Goal: Task Accomplishment & Management: Use online tool/utility

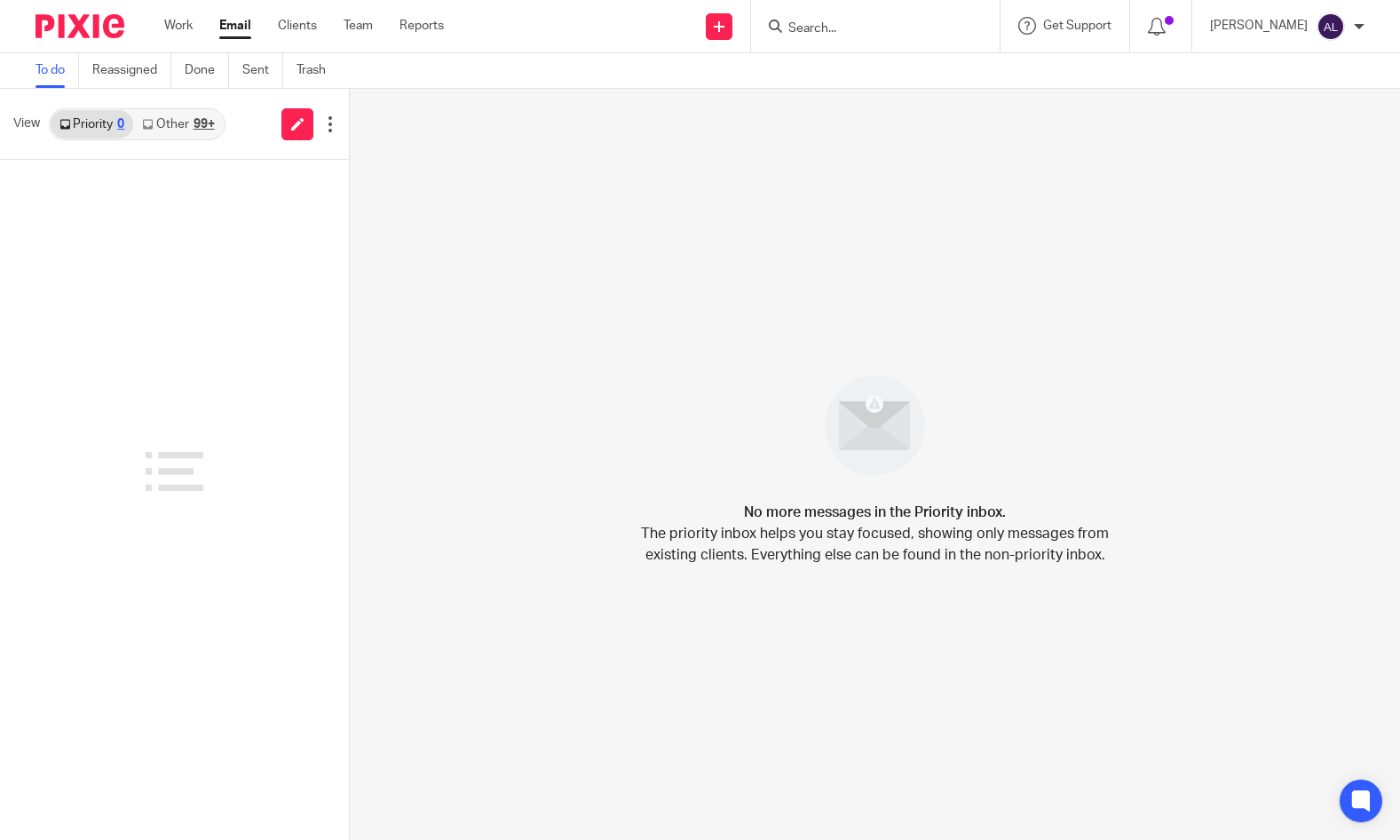
click at [830, 25] on input "Search" at bounding box center [867, 29] width 160 height 16
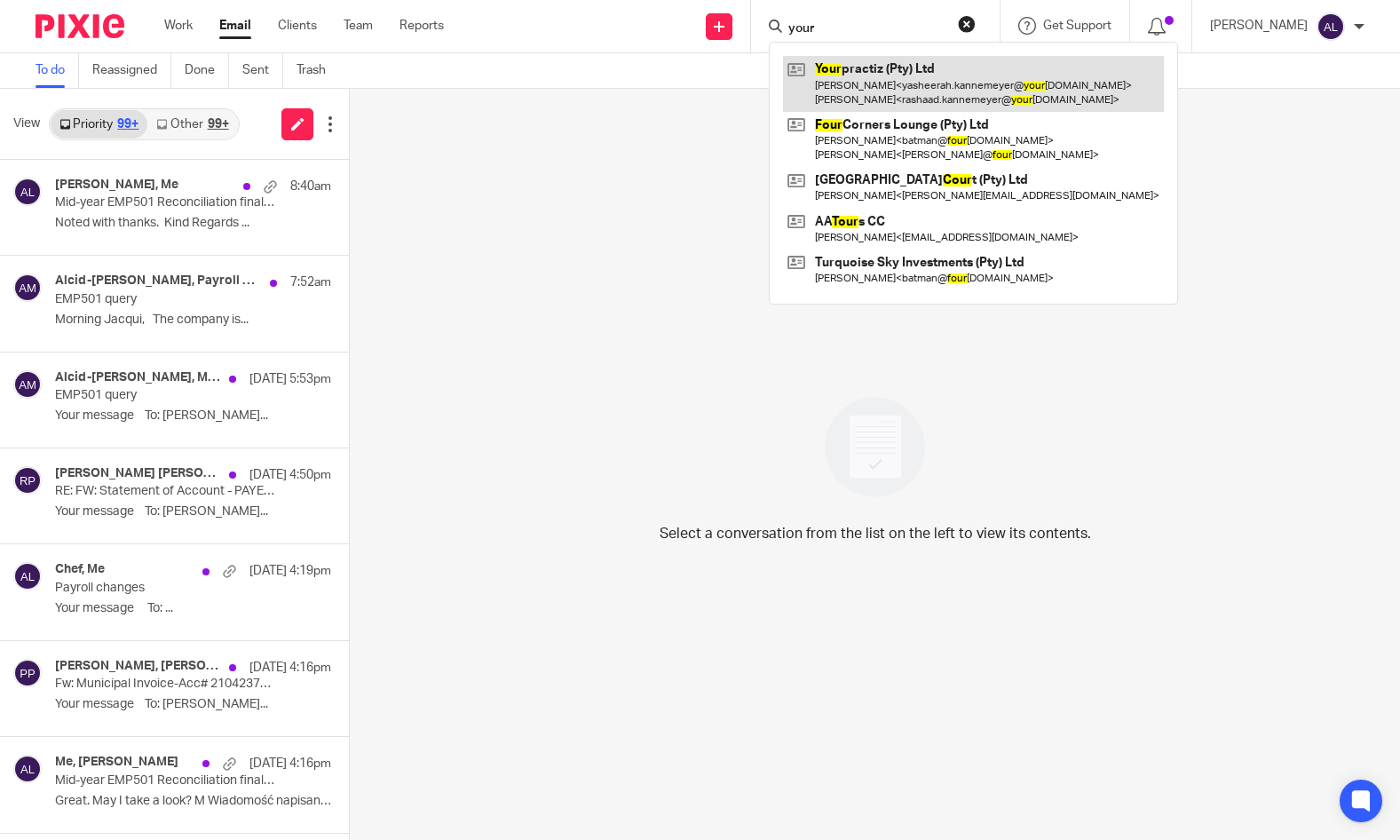
type input "your"
click at [861, 77] on link at bounding box center [974, 84] width 381 height 55
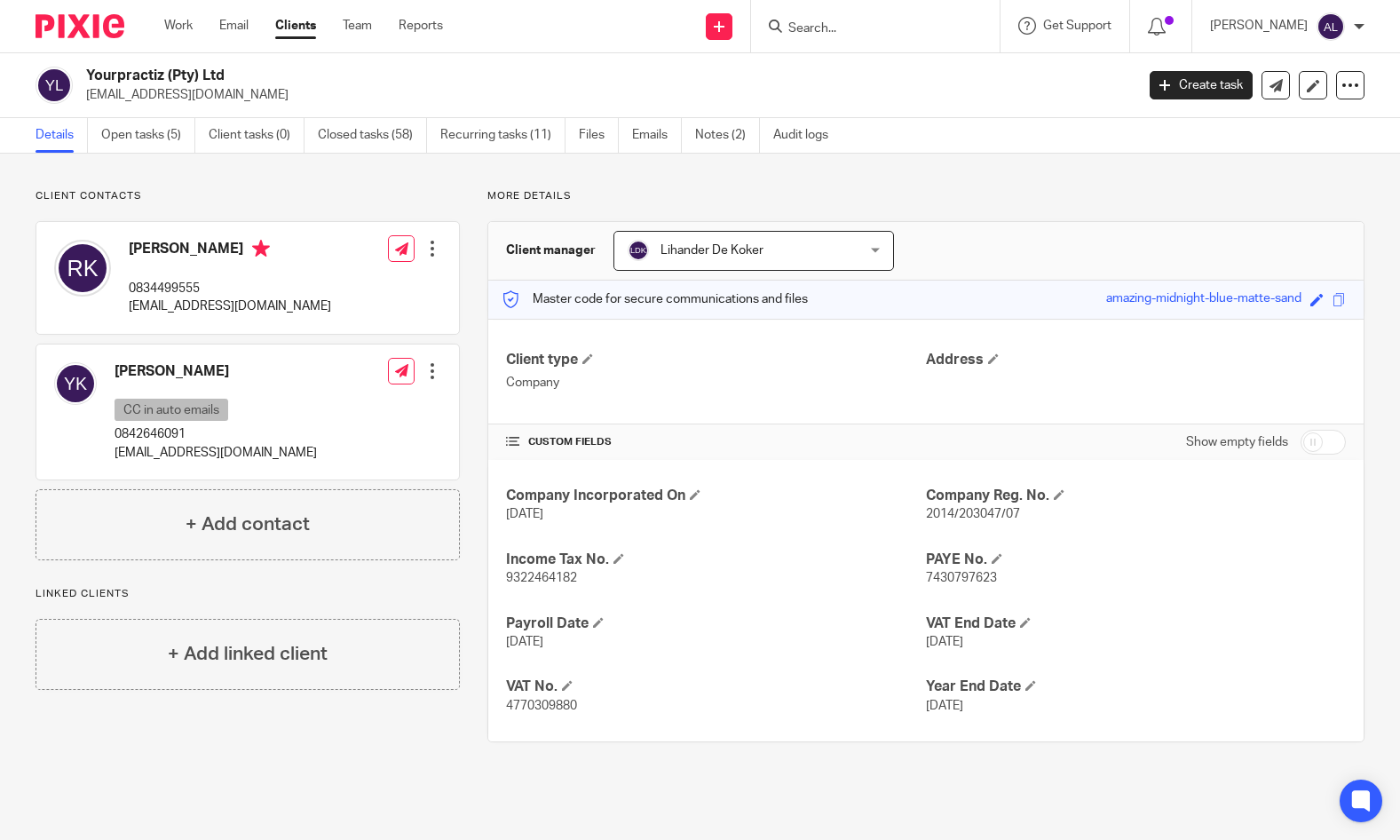
drag, startPoint x: 152, startPoint y: 77, endPoint x: 85, endPoint y: 83, distance: 67.3
click at [85, 83] on div "Yourpractiz (Pty) Ltd yasheerah.kannemeyer@yourpractiz.co.za" at bounding box center [579, 85] width 1088 height 37
copy h2 "Yourpractiz (Pty) Ltd"
click at [724, 132] on link "Notes (2)" at bounding box center [727, 135] width 65 height 35
click at [176, 287] on p "0834499555" at bounding box center [230, 288] width 202 height 18
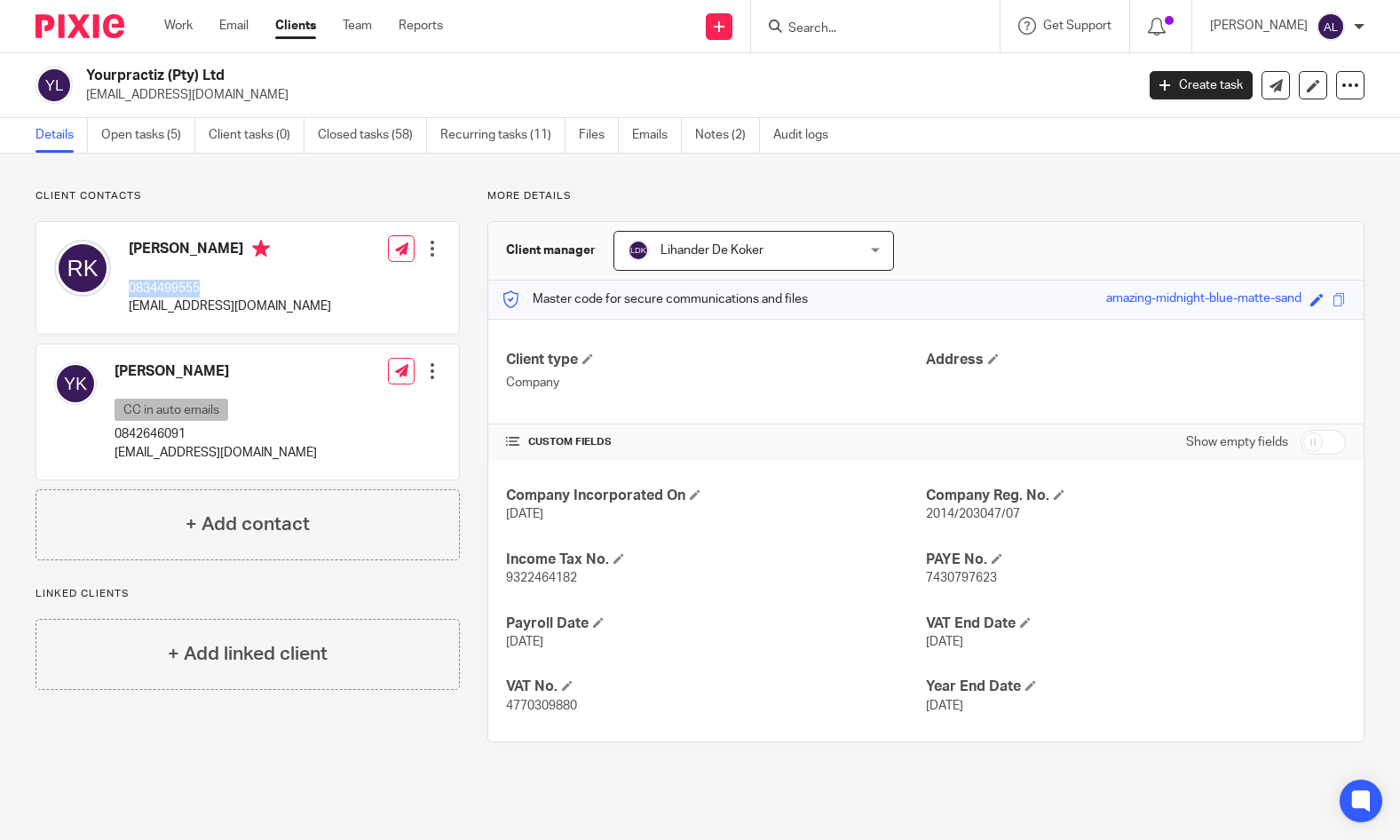
click at [176, 287] on p "0834499555" at bounding box center [230, 288] width 202 height 18
copy p "0834499555"
drag, startPoint x: 1164, startPoint y: 372, endPoint x: 1080, endPoint y: 376, distance: 84.1
click at [1164, 372] on div "Address" at bounding box center [1137, 371] width 420 height 42
click at [170, 296] on p "0834499555" at bounding box center [230, 288] width 202 height 18
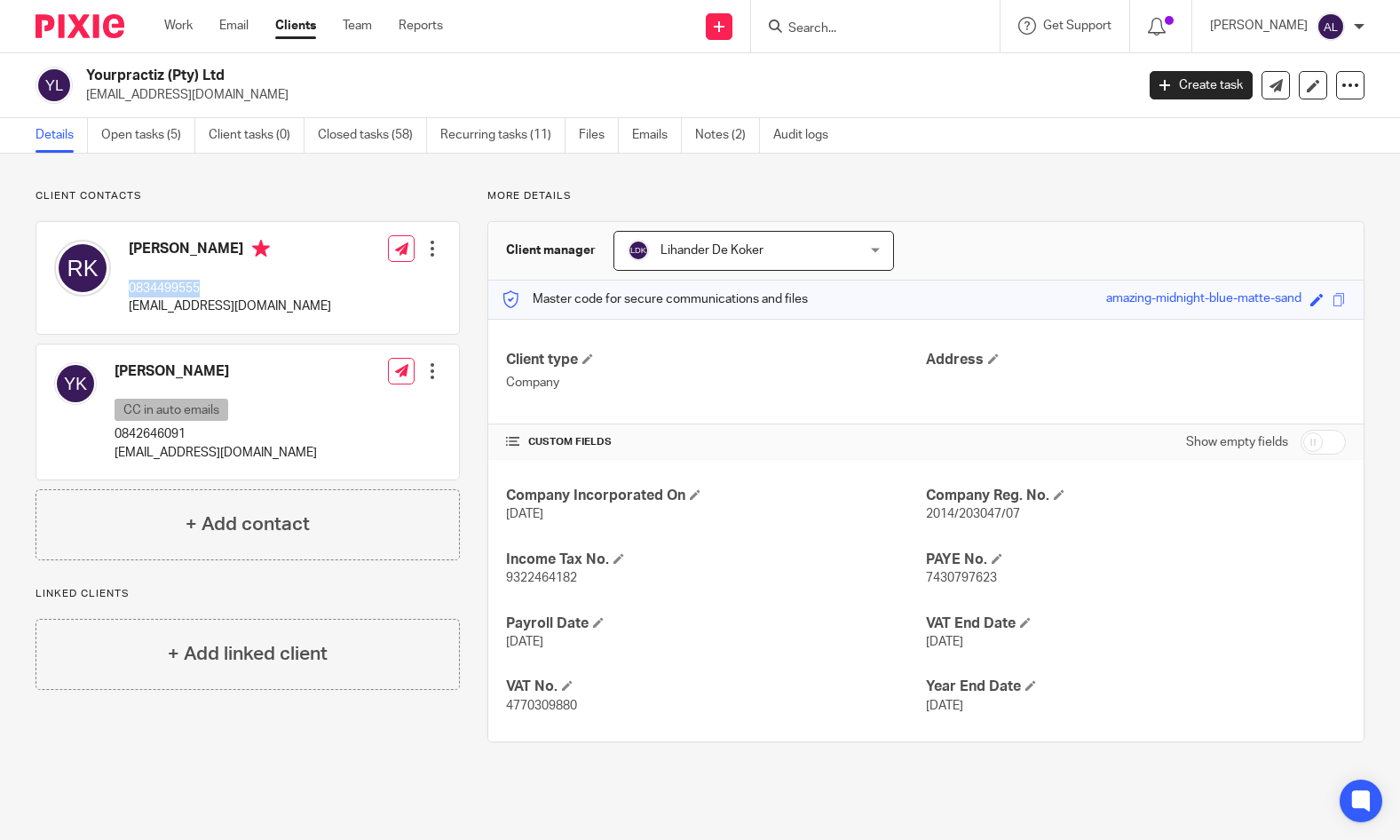
click at [170, 296] on p "0834499555" at bounding box center [230, 288] width 202 height 18
drag, startPoint x: 170, startPoint y: 296, endPoint x: 182, endPoint y: 307, distance: 16.3
click at [182, 307] on p "rashaad.kannemeyer@yourpractiz.co.za" at bounding box center [230, 306] width 202 height 18
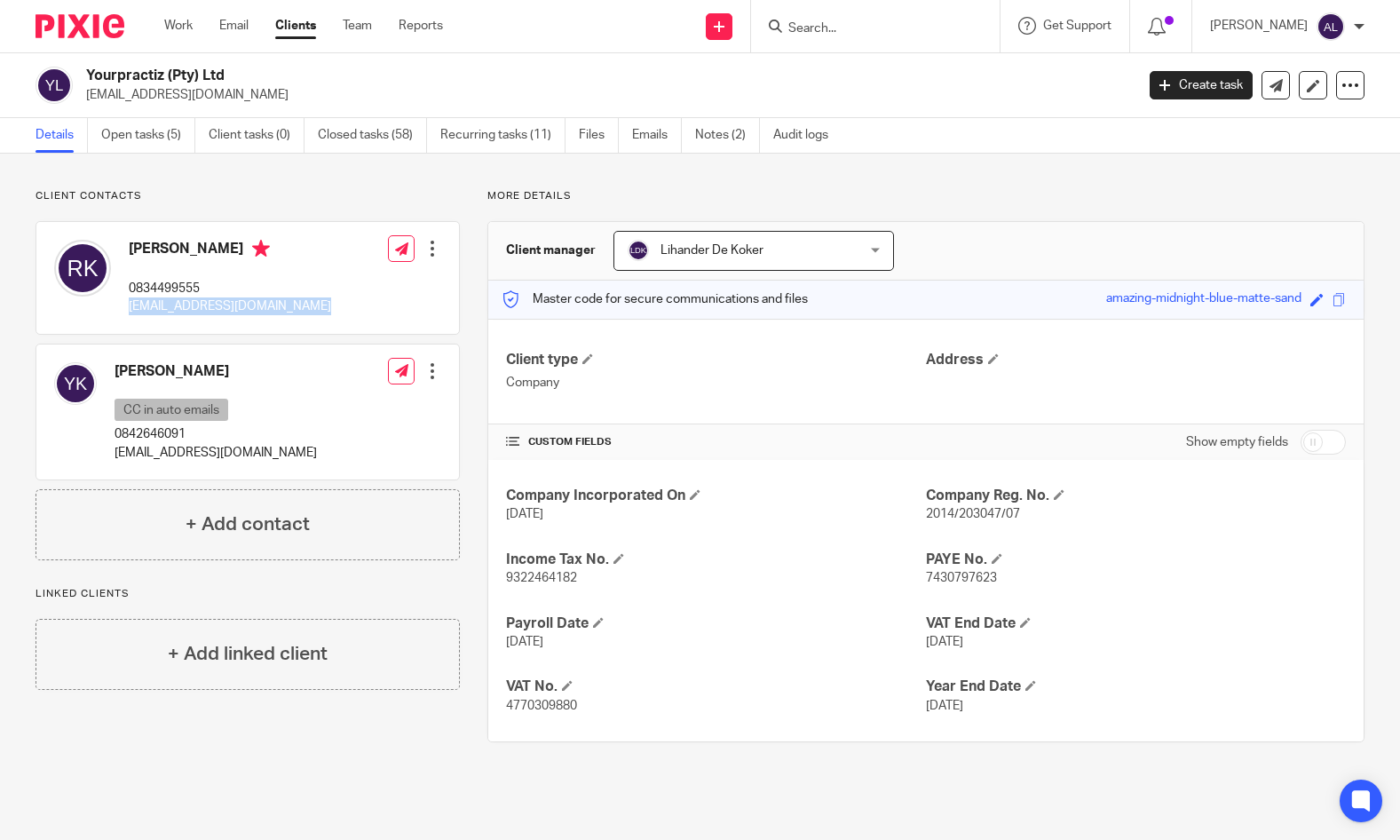
click at [182, 307] on p "rashaad.kannemeyer@yourpractiz.co.za" at bounding box center [230, 306] width 202 height 18
copy div "rashaad.kannemeyer@yourpractiz.co.za"
click at [0, 164] on div "Client contacts Rashaad Kannemeyer 0834499555 rashaad.kannemeyer@yourpractiz.co…" at bounding box center [700, 465] width 1400 height 624
click at [139, 135] on link "Open tasks (5)" at bounding box center [149, 135] width 94 height 35
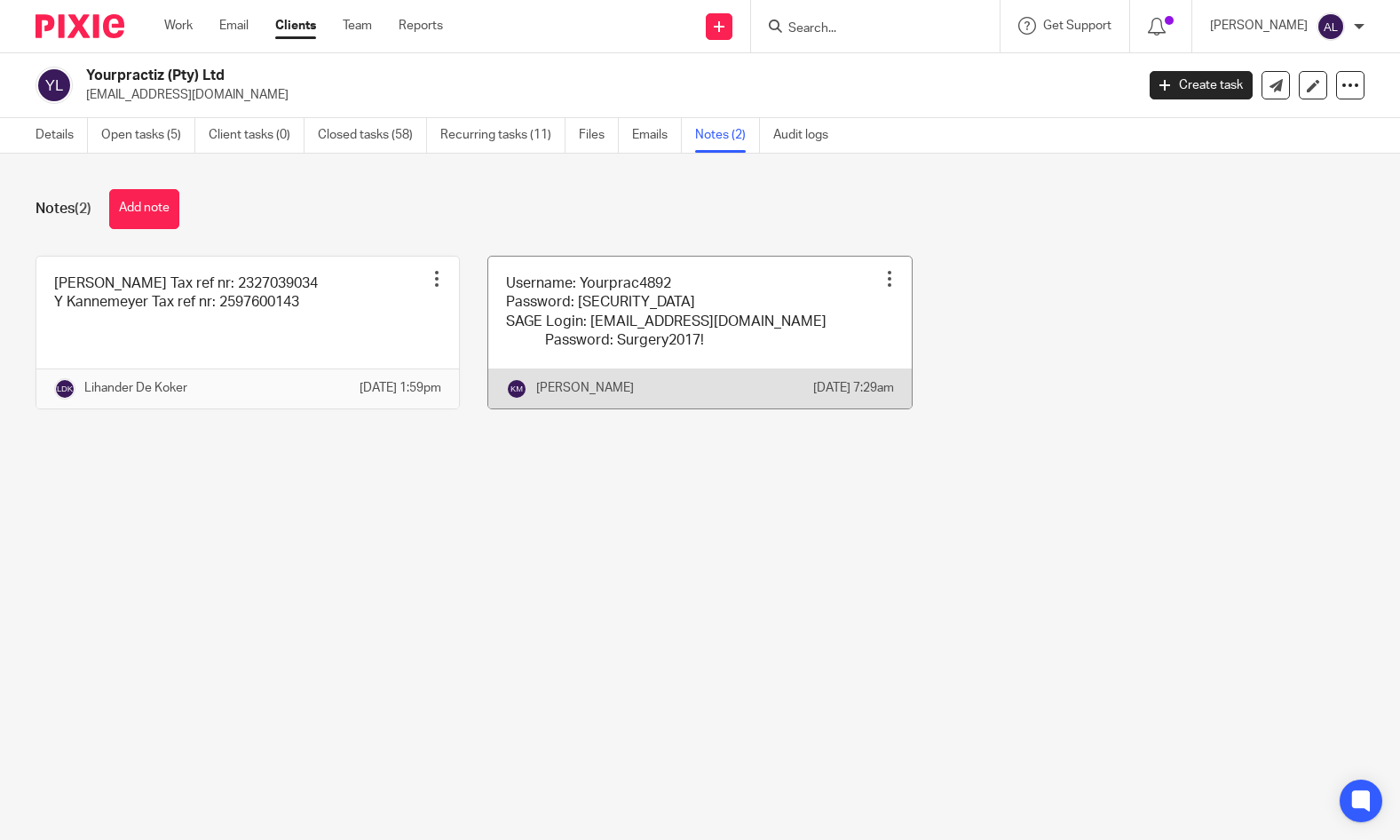
click at [663, 327] on link at bounding box center [700, 332] width 423 height 152
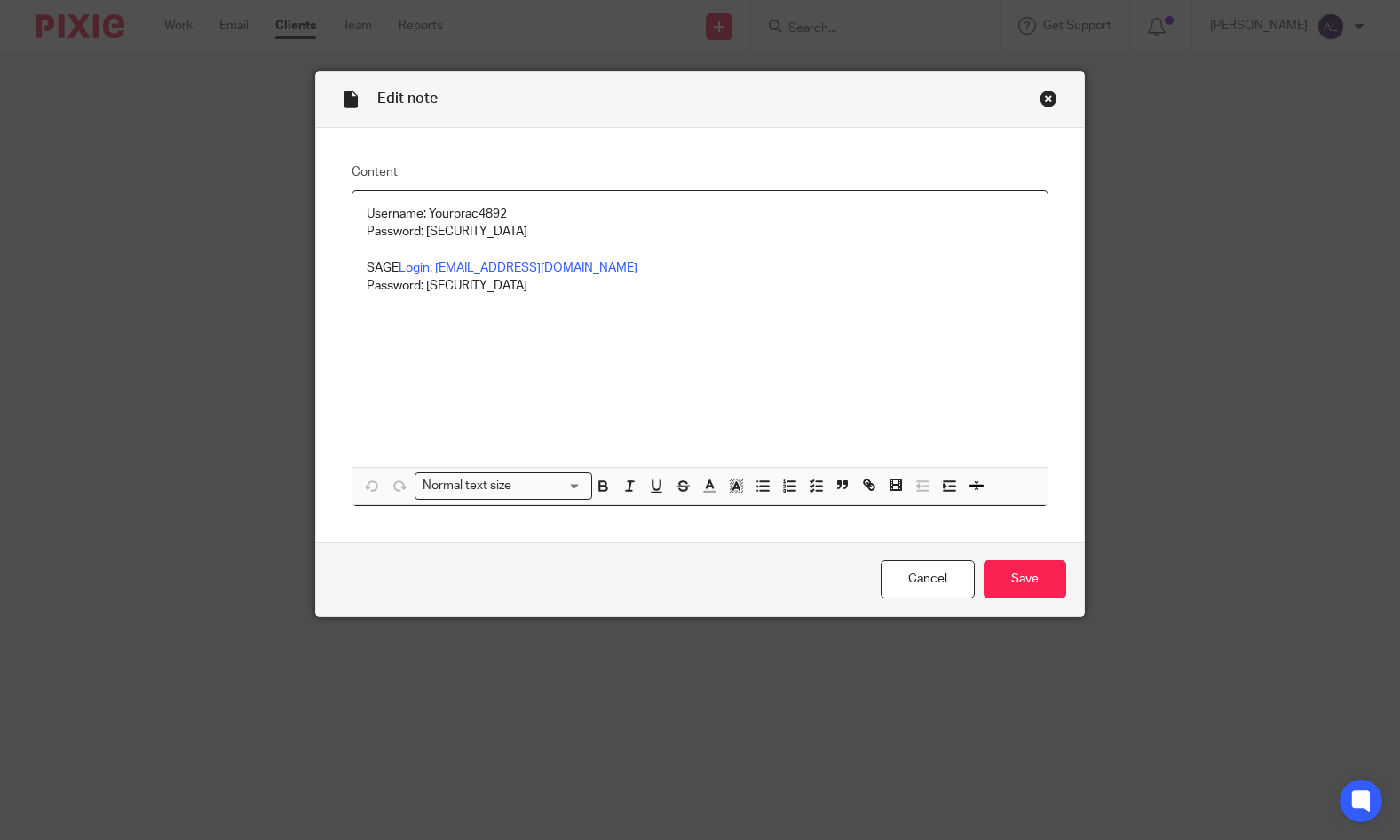
drag, startPoint x: 508, startPoint y: 213, endPoint x: 425, endPoint y: 216, distance: 83.1
click at [425, 216] on p "Username: Yourprac4892 Password: Surgery2023!" at bounding box center [700, 222] width 667 height 36
copy p "Yourprac4892"
drag, startPoint x: 499, startPoint y: 237, endPoint x: 421, endPoint y: 232, distance: 78.2
click at [421, 232] on p "Username: Yourprac4892 Password: Surgery2023!" at bounding box center [700, 222] width 667 height 36
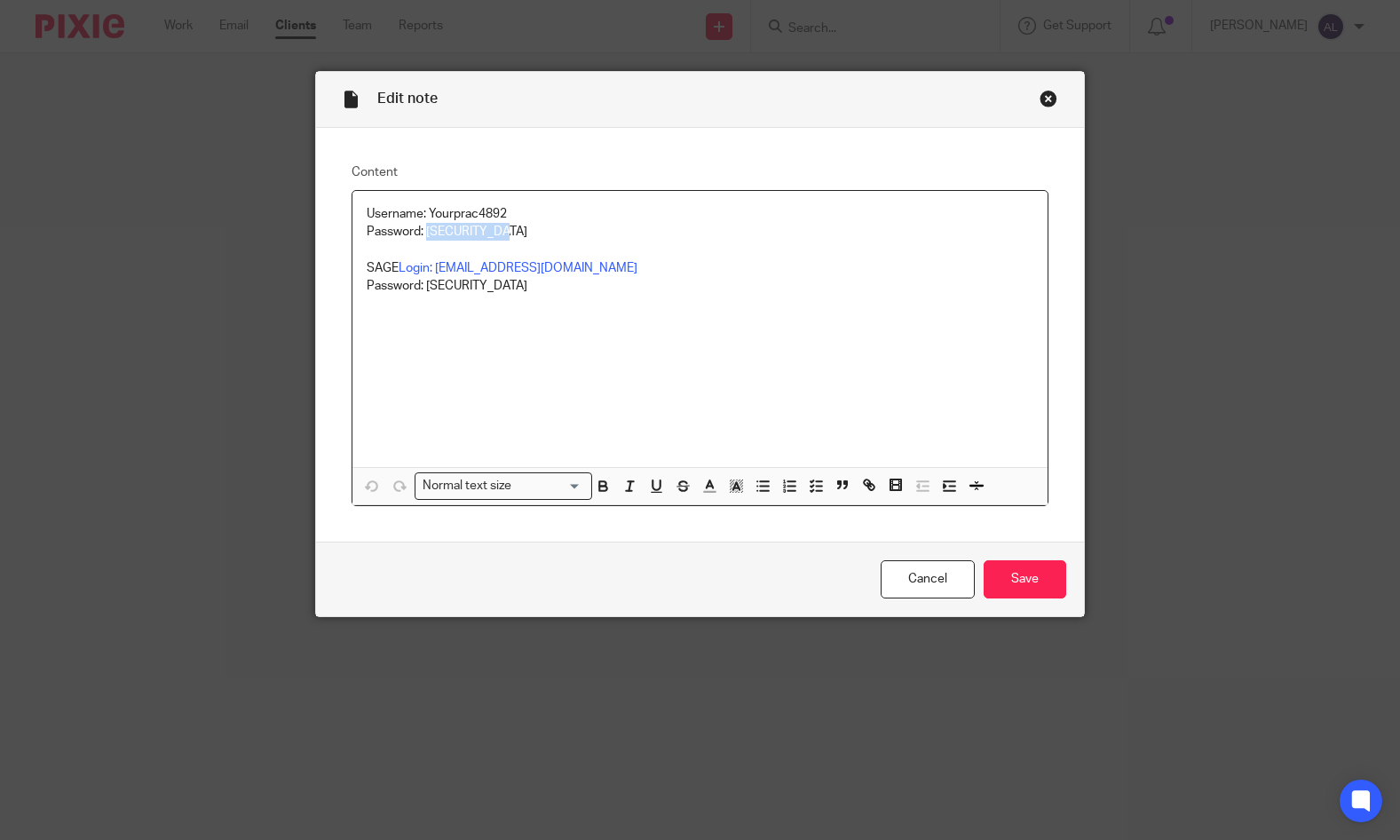
copy p "Surgery2023!"
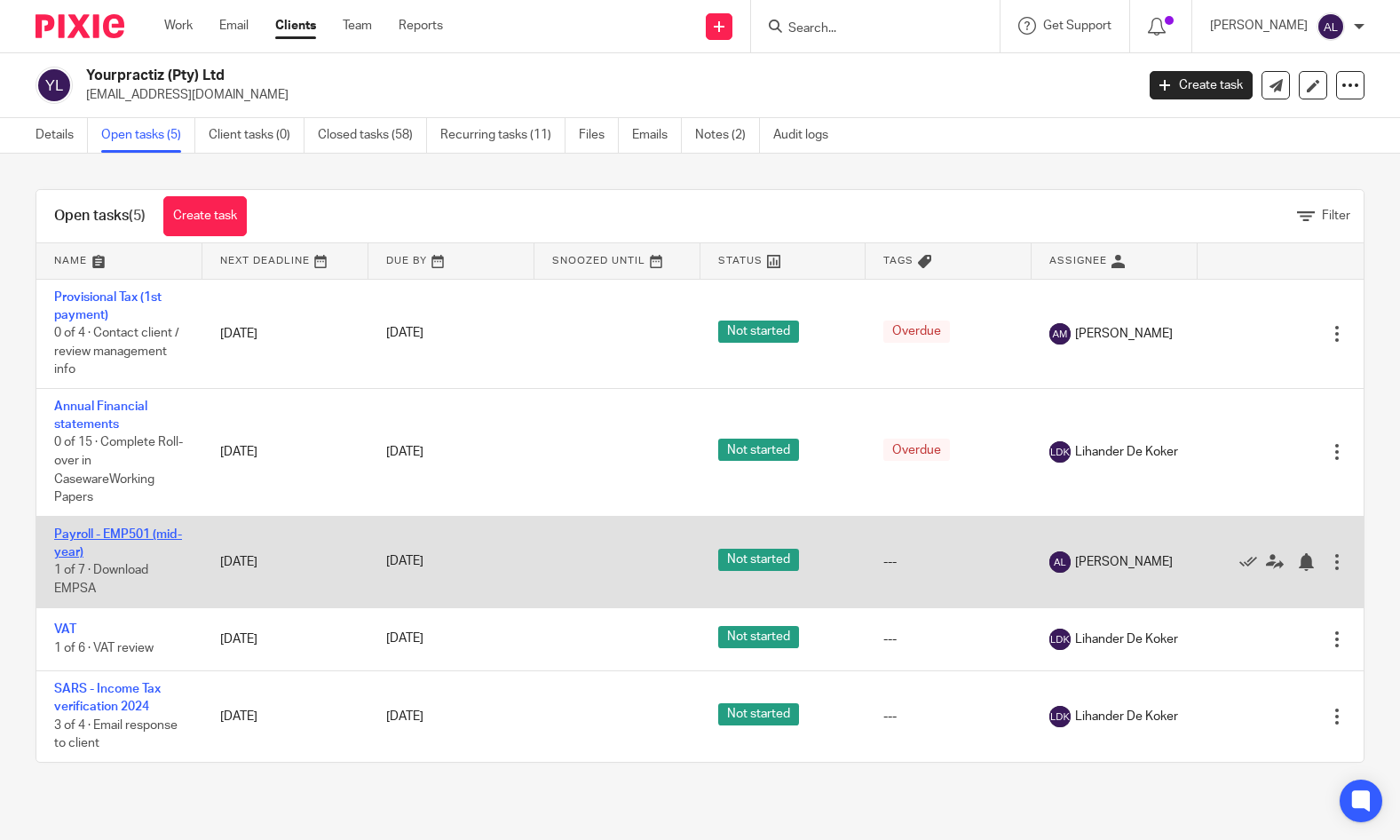
click at [101, 529] on link "Payroll - EMP501 (mid-year)" at bounding box center [118, 544] width 128 height 30
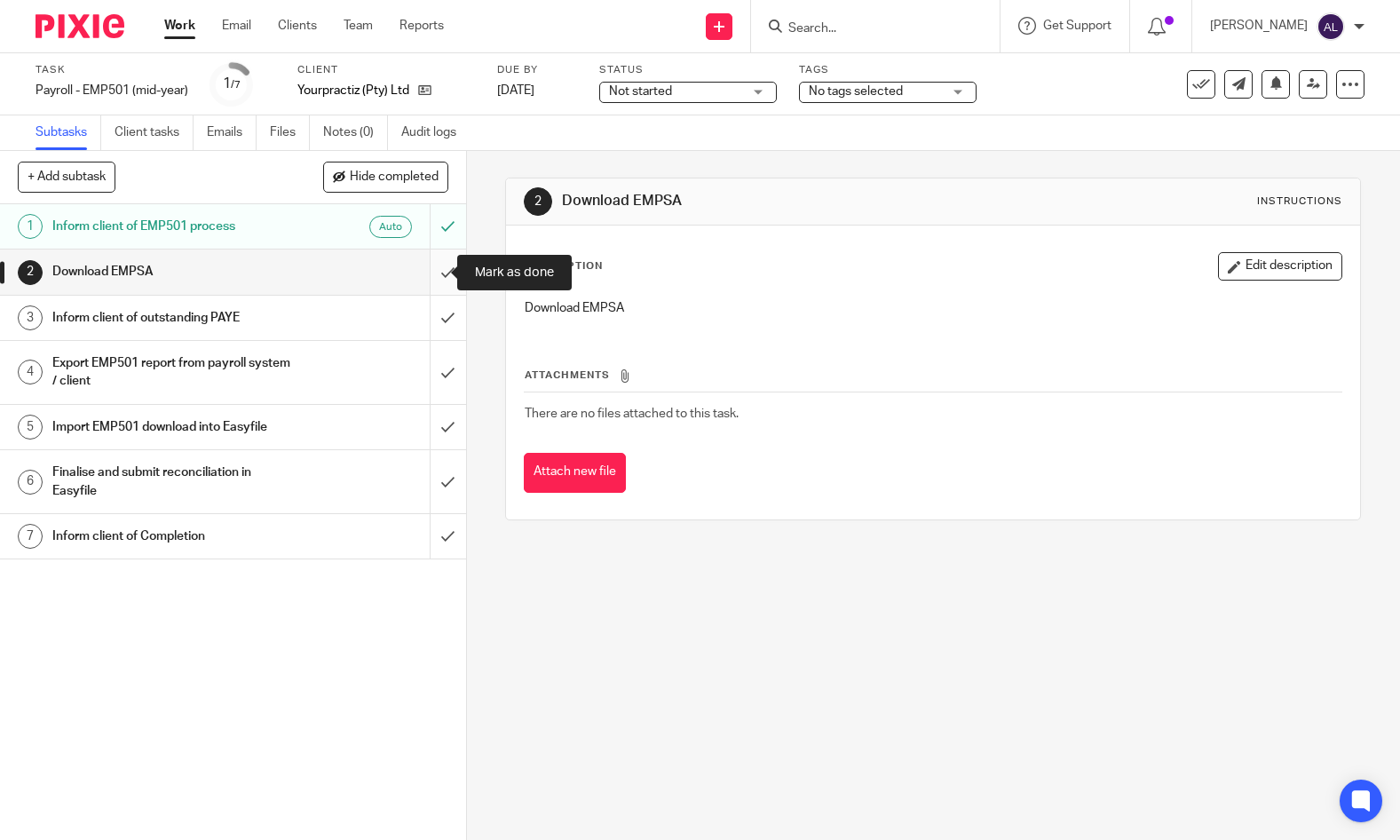
click at [433, 280] on input "submit" at bounding box center [233, 271] width 466 height 44
click at [433, 323] on input "submit" at bounding box center [233, 318] width 466 height 44
click at [433, 368] on input "submit" at bounding box center [233, 372] width 466 height 63
click at [434, 424] on input "submit" at bounding box center [233, 427] width 466 height 44
click at [438, 472] on input "submit" at bounding box center [233, 481] width 466 height 63
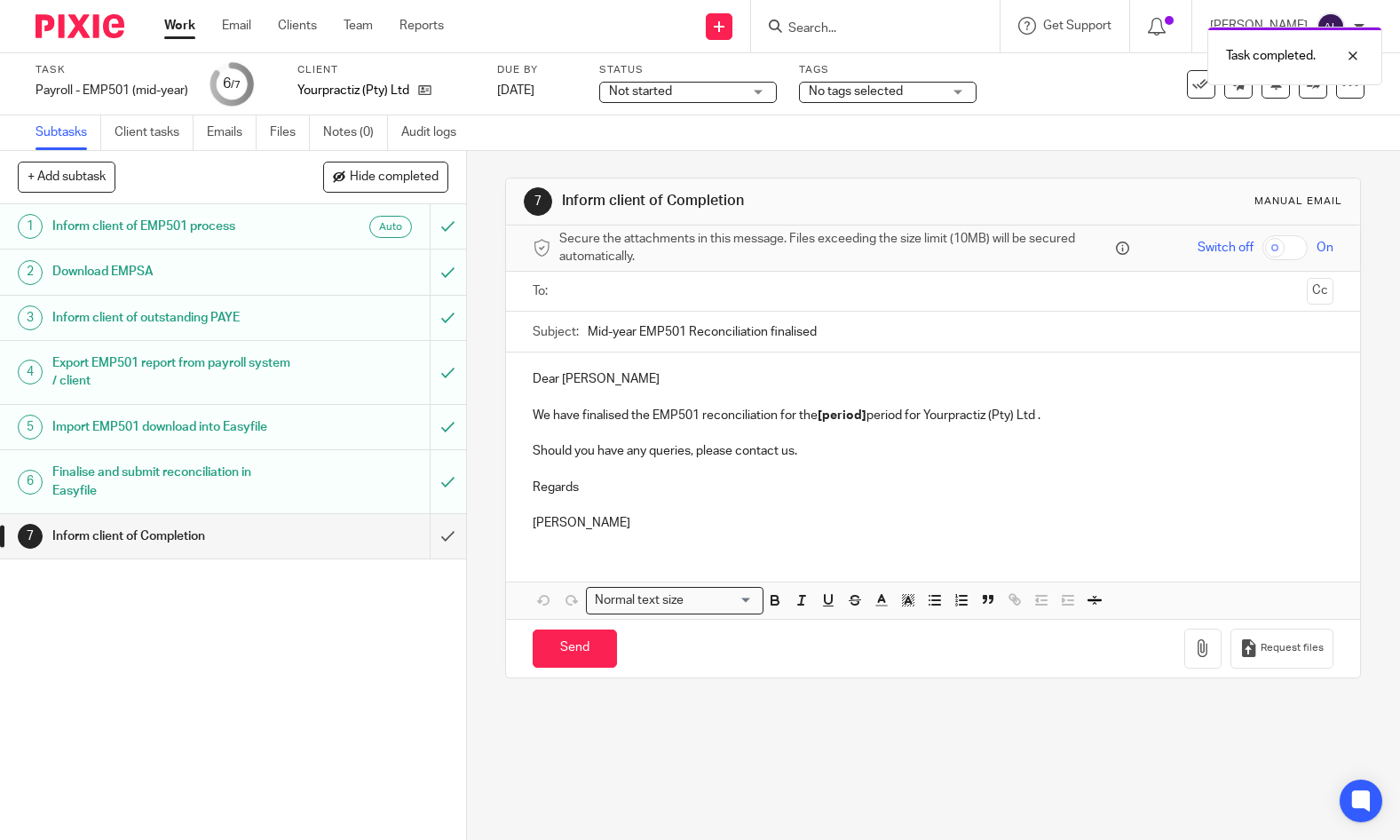
click at [683, 286] on input "text" at bounding box center [933, 291] width 733 height 20
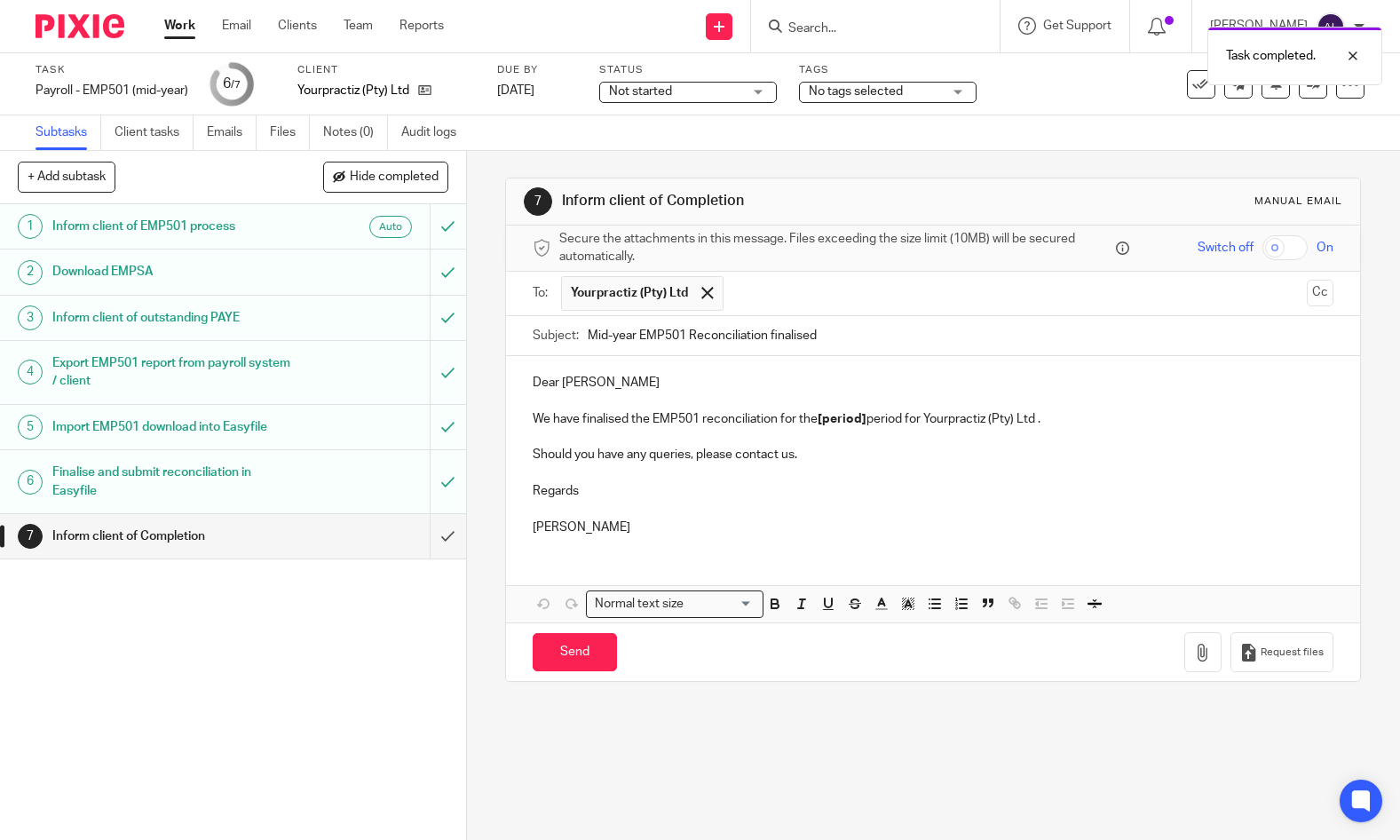
click at [631, 378] on p "Dear Rashaad" at bounding box center [934, 383] width 801 height 18
click at [612, 490] on p "Regards" at bounding box center [934, 491] width 801 height 18
click at [594, 476] on p at bounding box center [934, 473] width 801 height 18
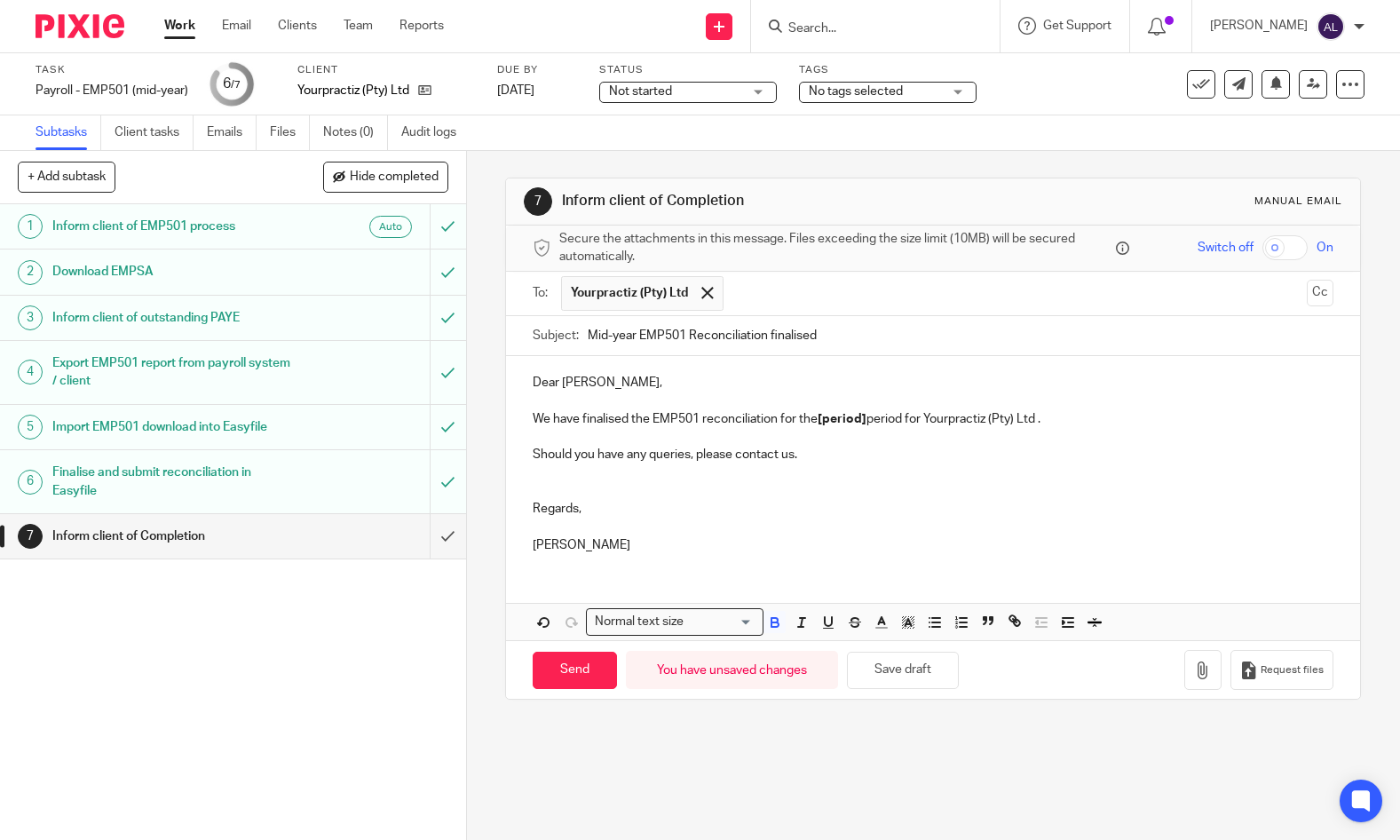
drag, startPoint x: 865, startPoint y: 418, endPoint x: 816, endPoint y: 421, distance: 49.1
click at [818, 421] on strong "[period]" at bounding box center [842, 419] width 49 height 12
click at [580, 668] on input "Send" at bounding box center [575, 670] width 85 height 38
type input "Sent"
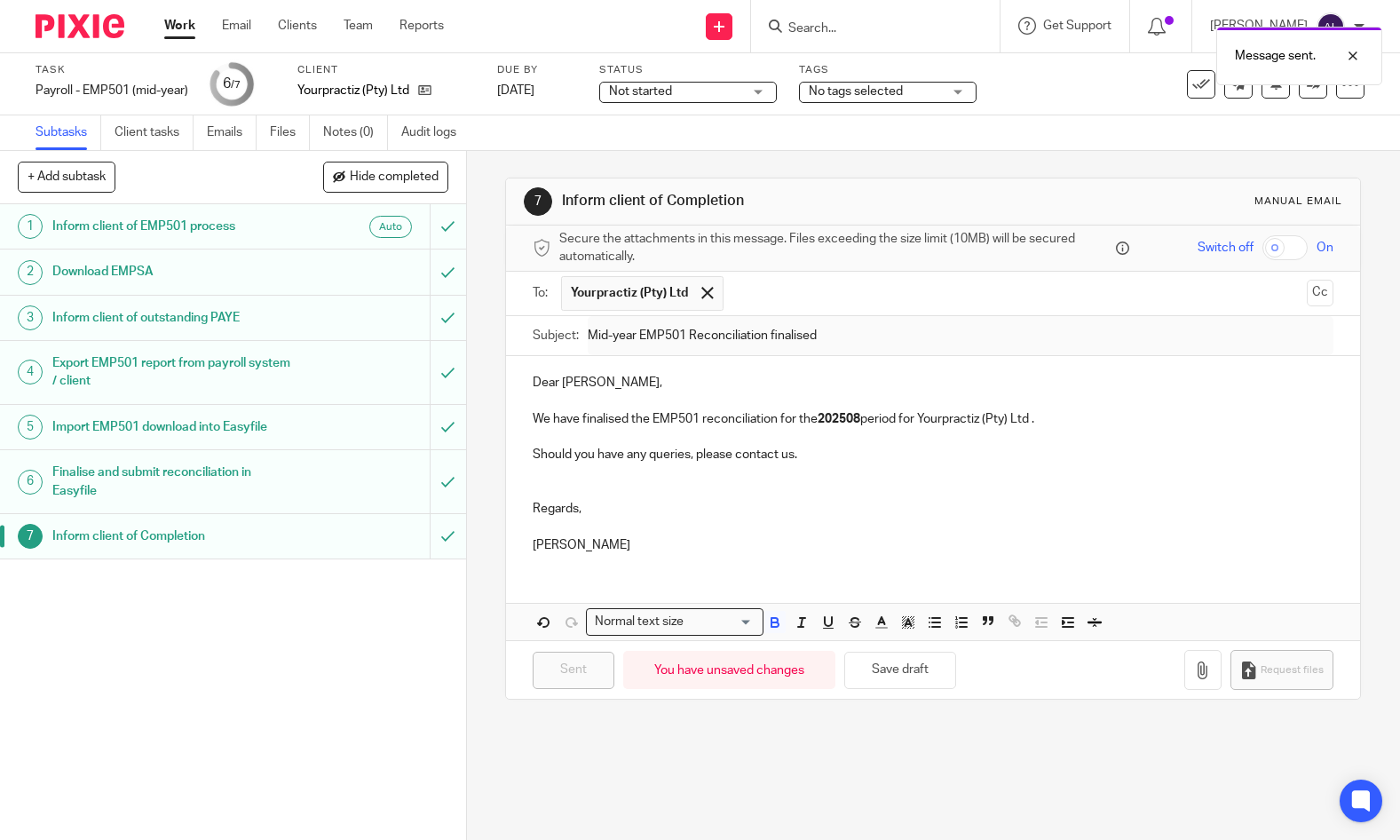
click at [186, 20] on link "Work" at bounding box center [180, 26] width 31 height 18
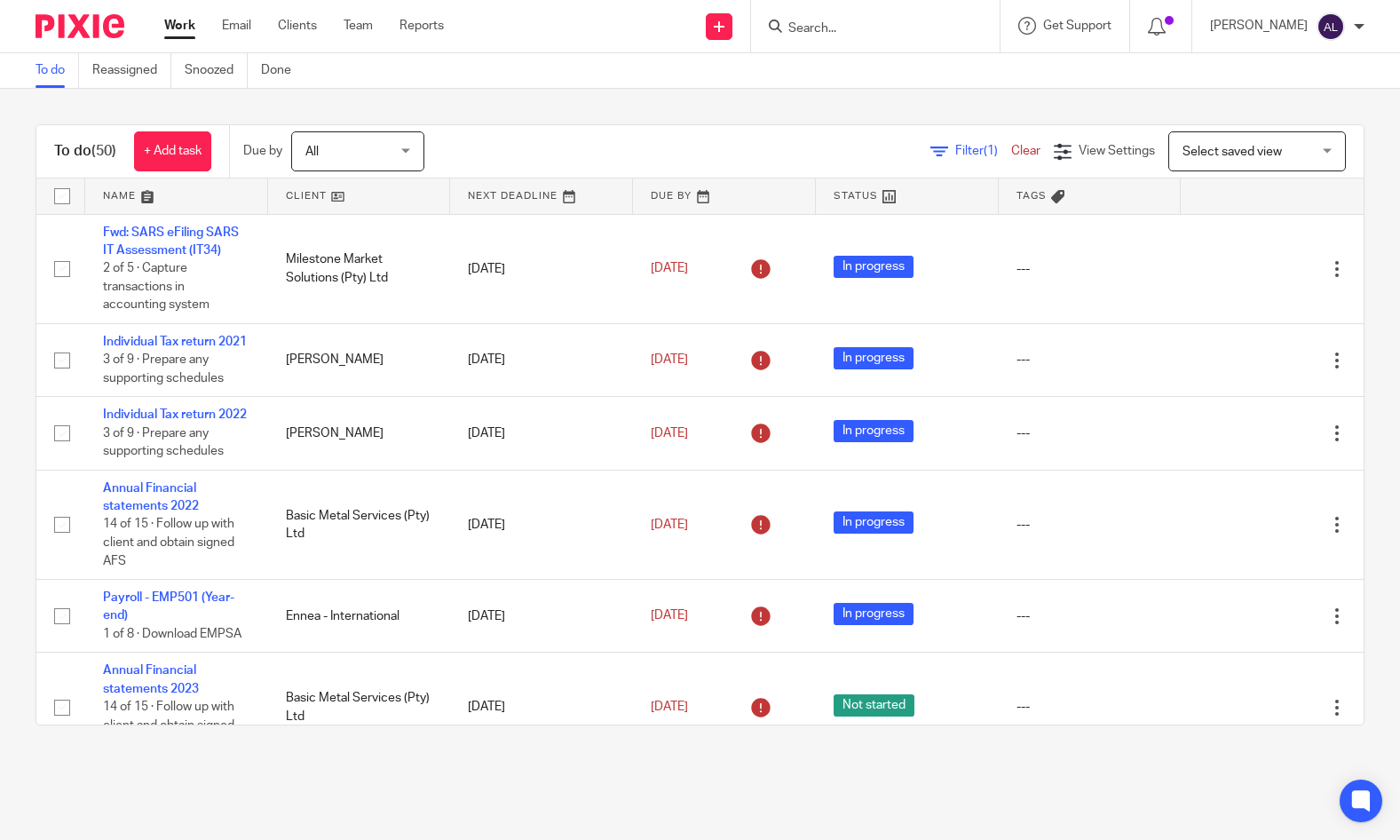
click at [132, 194] on link at bounding box center [177, 197] width 183 height 36
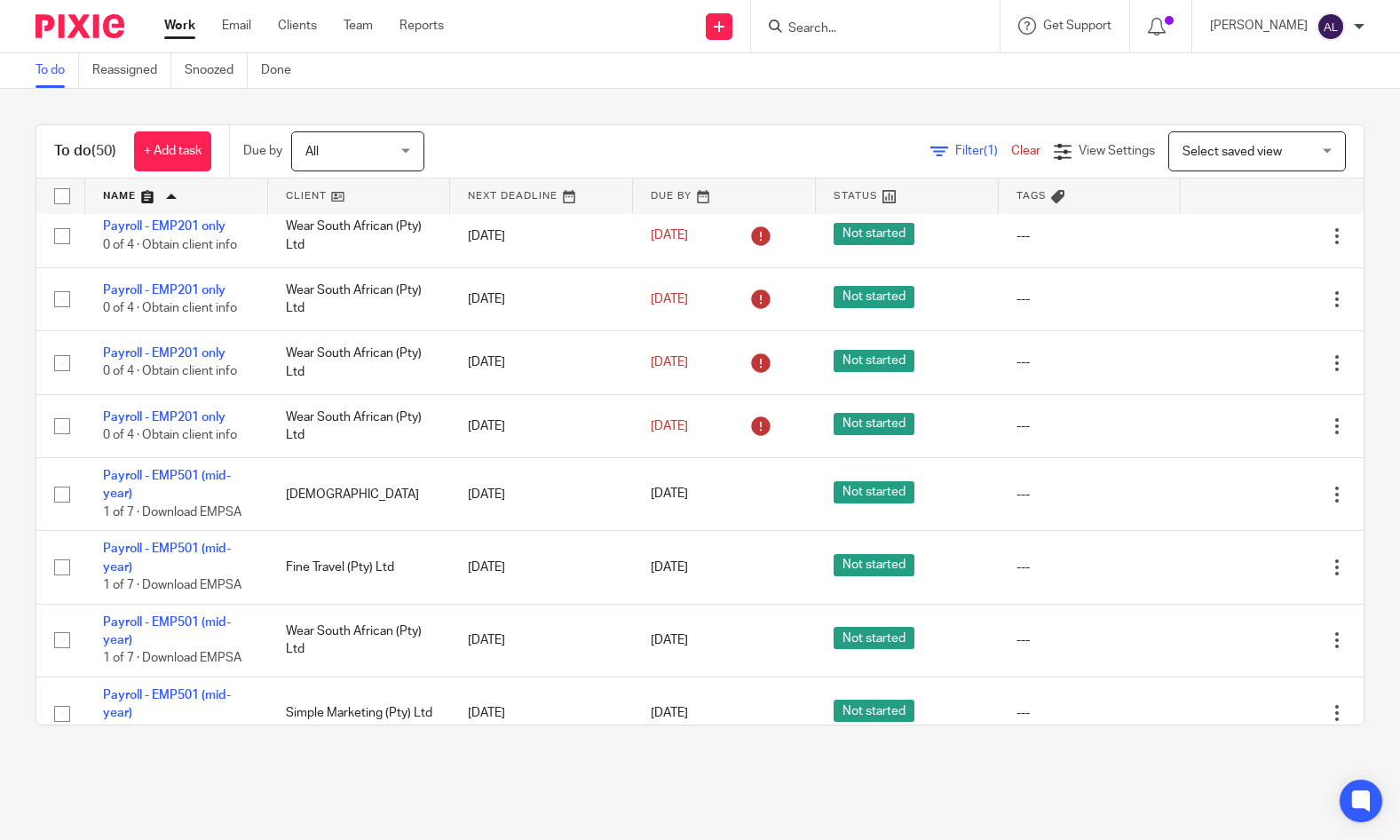
scroll to position [2486, 0]
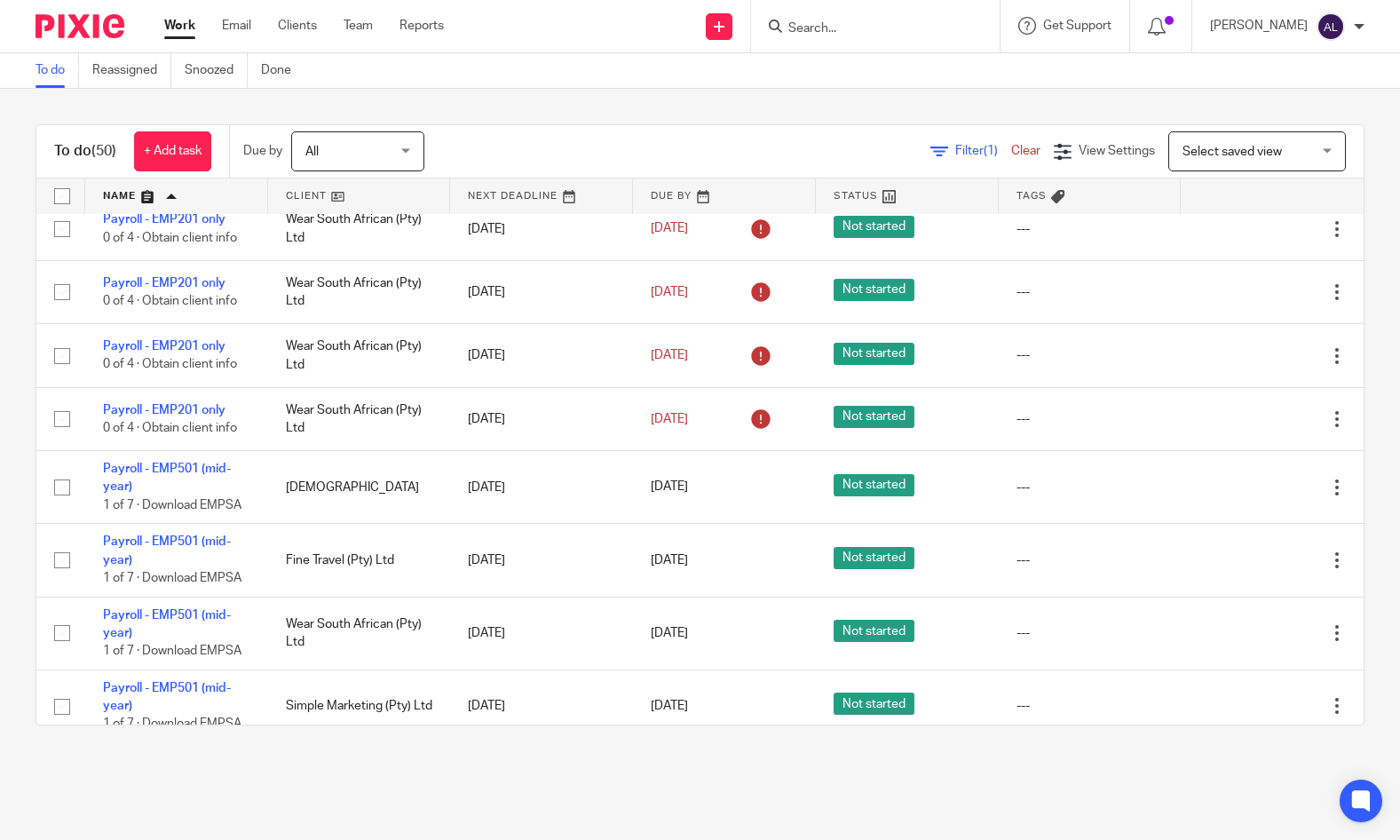
click at [827, 18] on form at bounding box center [881, 26] width 190 height 22
click at [834, 30] on input "Search" at bounding box center [867, 29] width 160 height 16
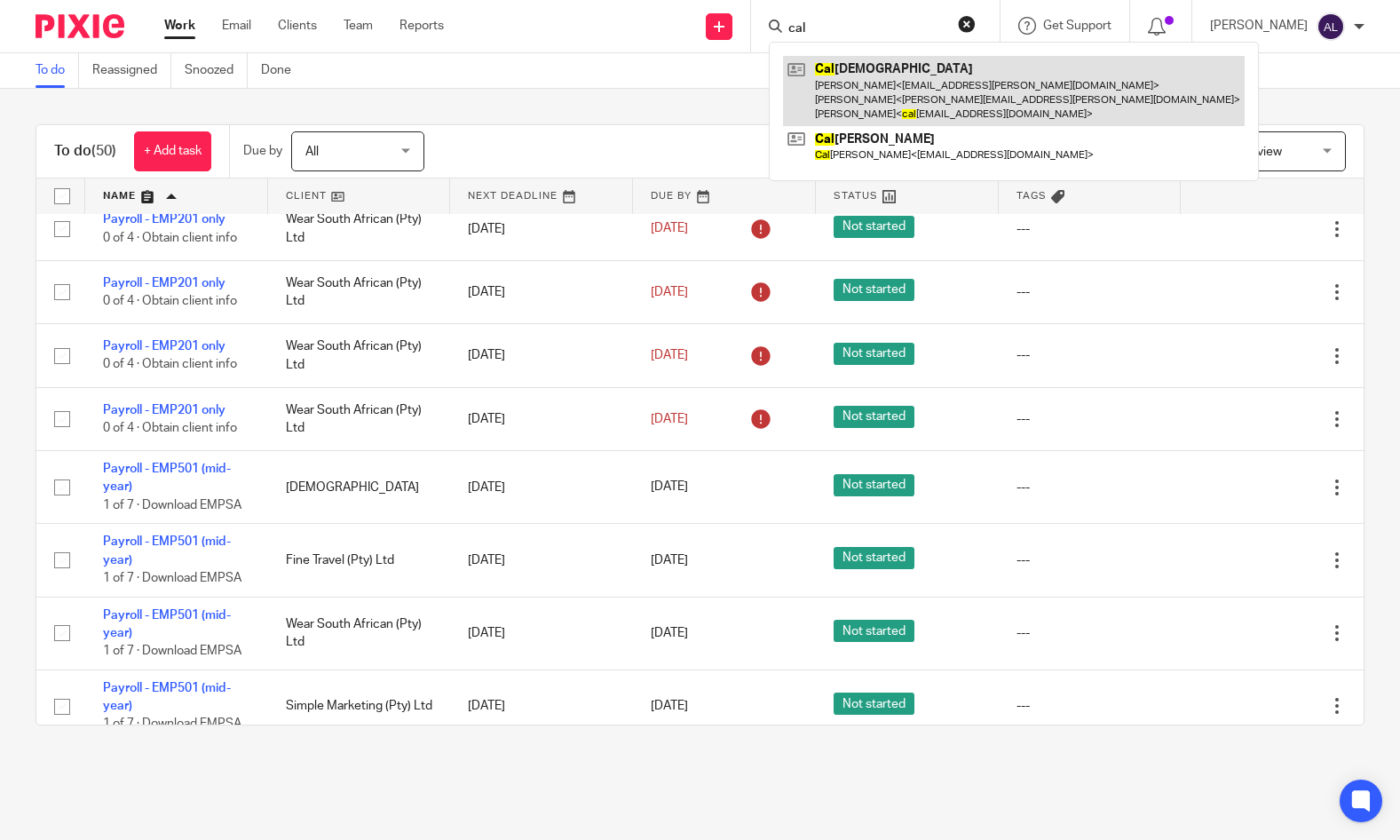
type input "cal"
click at [847, 85] on link at bounding box center [1014, 91] width 462 height 70
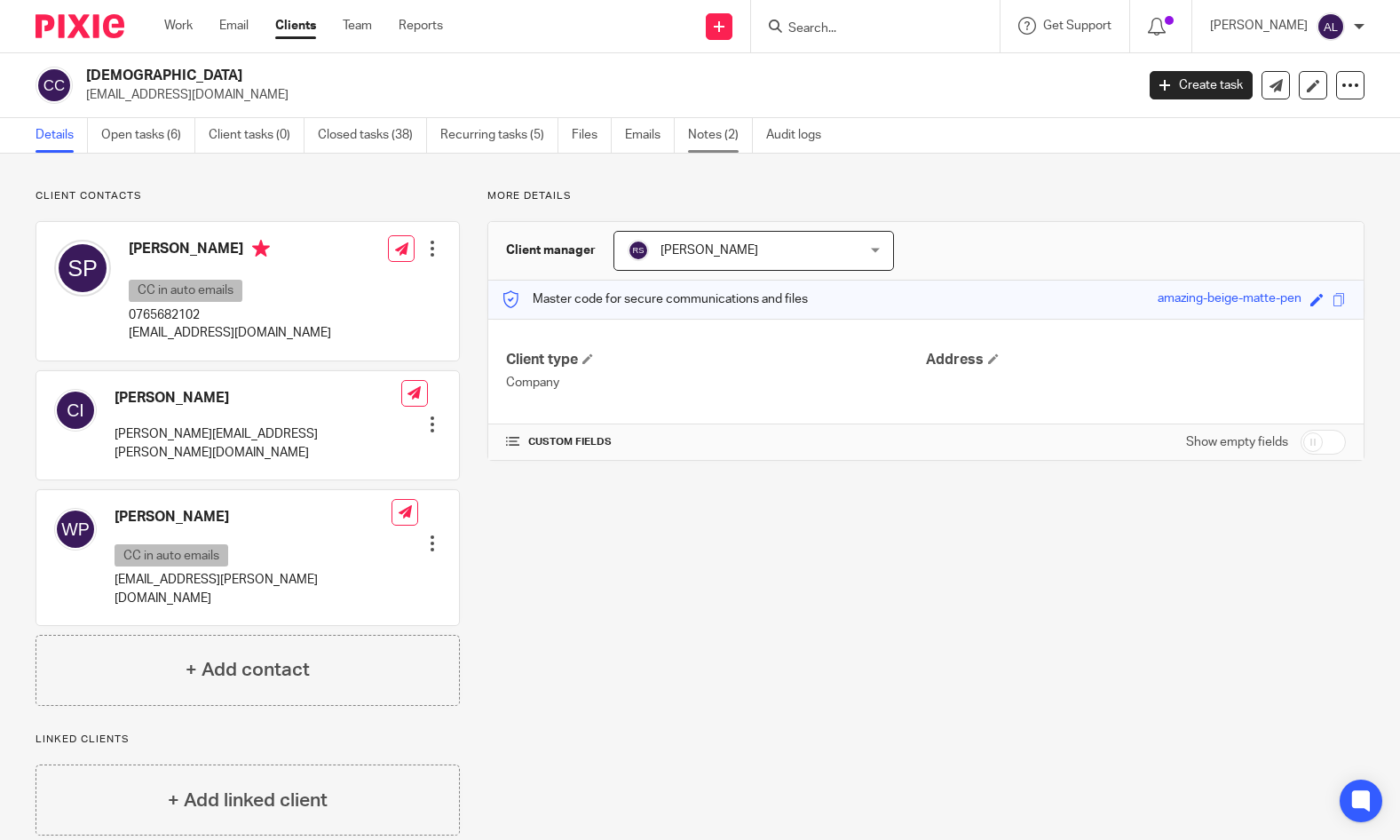
click at [729, 135] on link "Notes (2)" at bounding box center [720, 135] width 65 height 35
click at [757, 186] on div "Client contacts [PERSON_NAME] [EMAIL_ADDRESS][DOMAIN_NAME] Edit contact Create …" at bounding box center [700, 513] width 1400 height 717
click at [178, 28] on link "Work" at bounding box center [179, 26] width 28 height 18
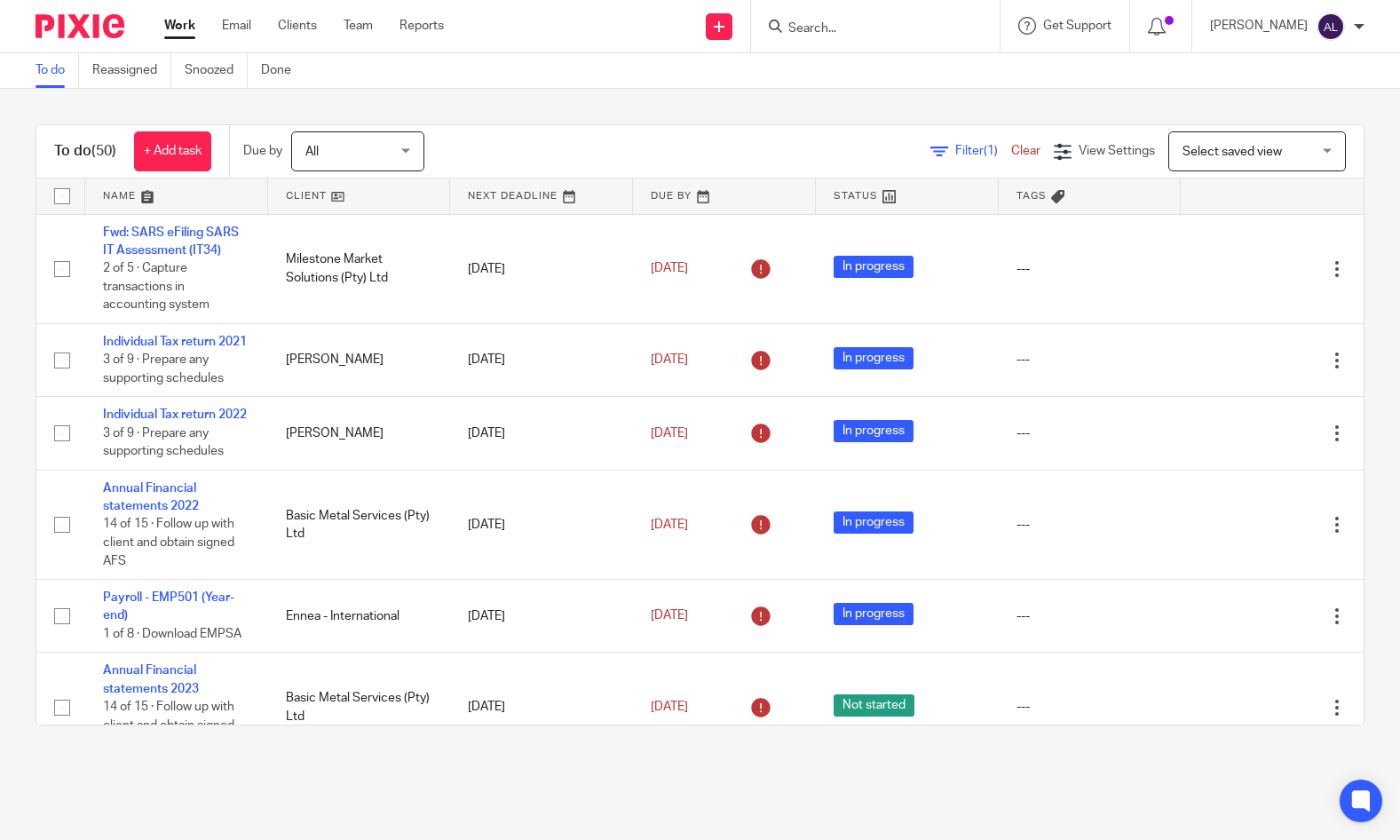
click at [123, 196] on link at bounding box center [177, 197] width 183 height 36
